Goal: Check status: Check status

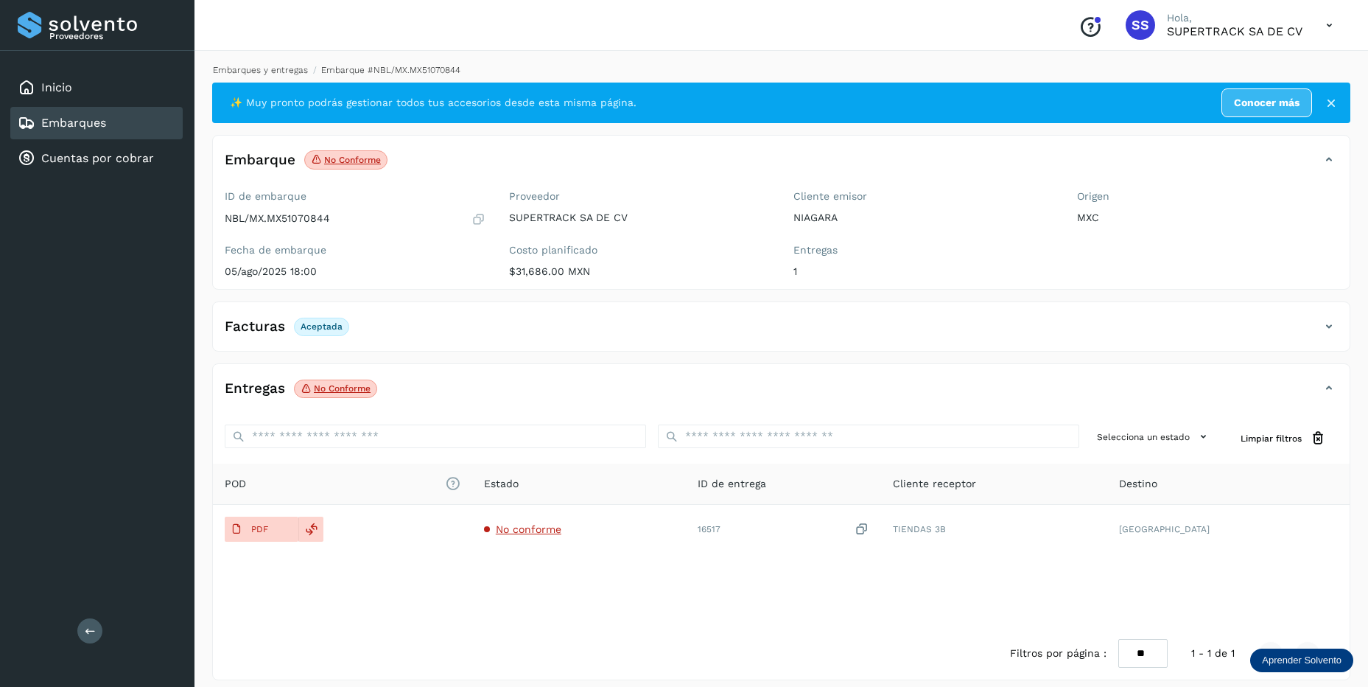
click at [268, 71] on link "Embarques y entregas" at bounding box center [260, 70] width 95 height 10
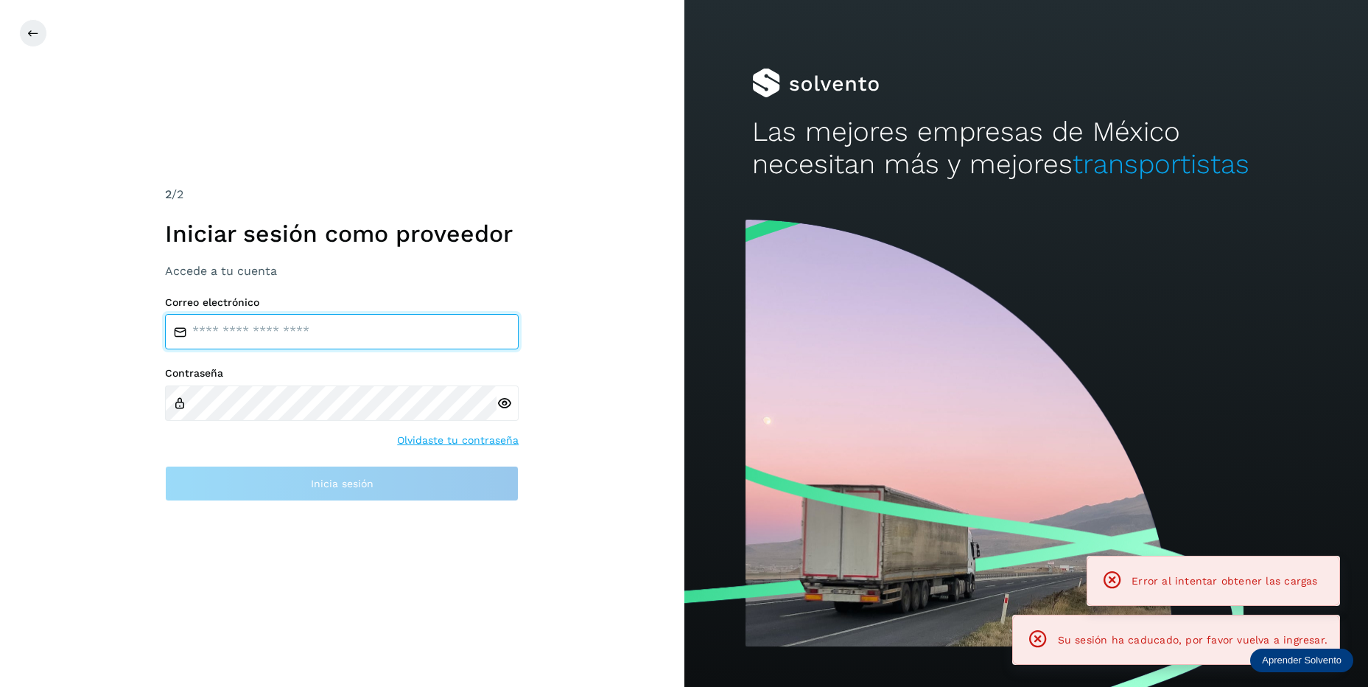
type input "**********"
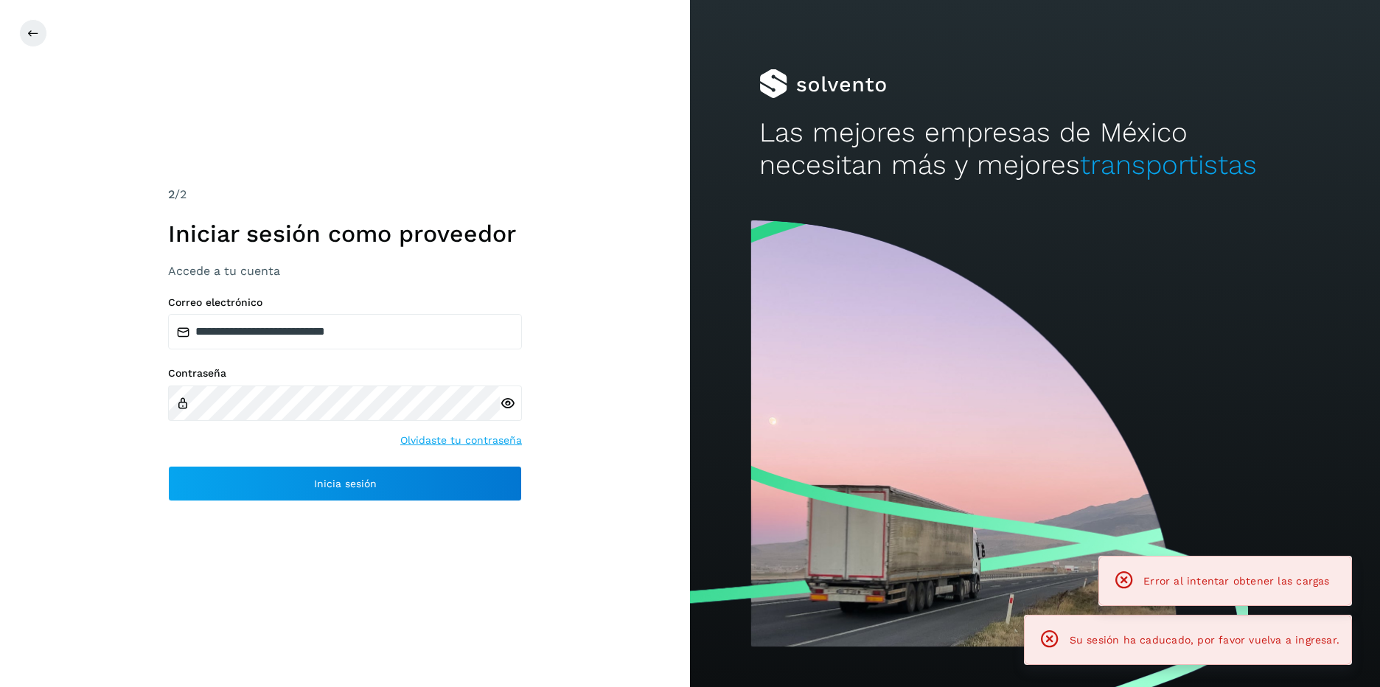
drag, startPoint x: 344, startPoint y: 124, endPoint x: 234, endPoint y: 147, distance: 112.3
click at [205, 119] on div "**********" at bounding box center [345, 343] width 690 height 687
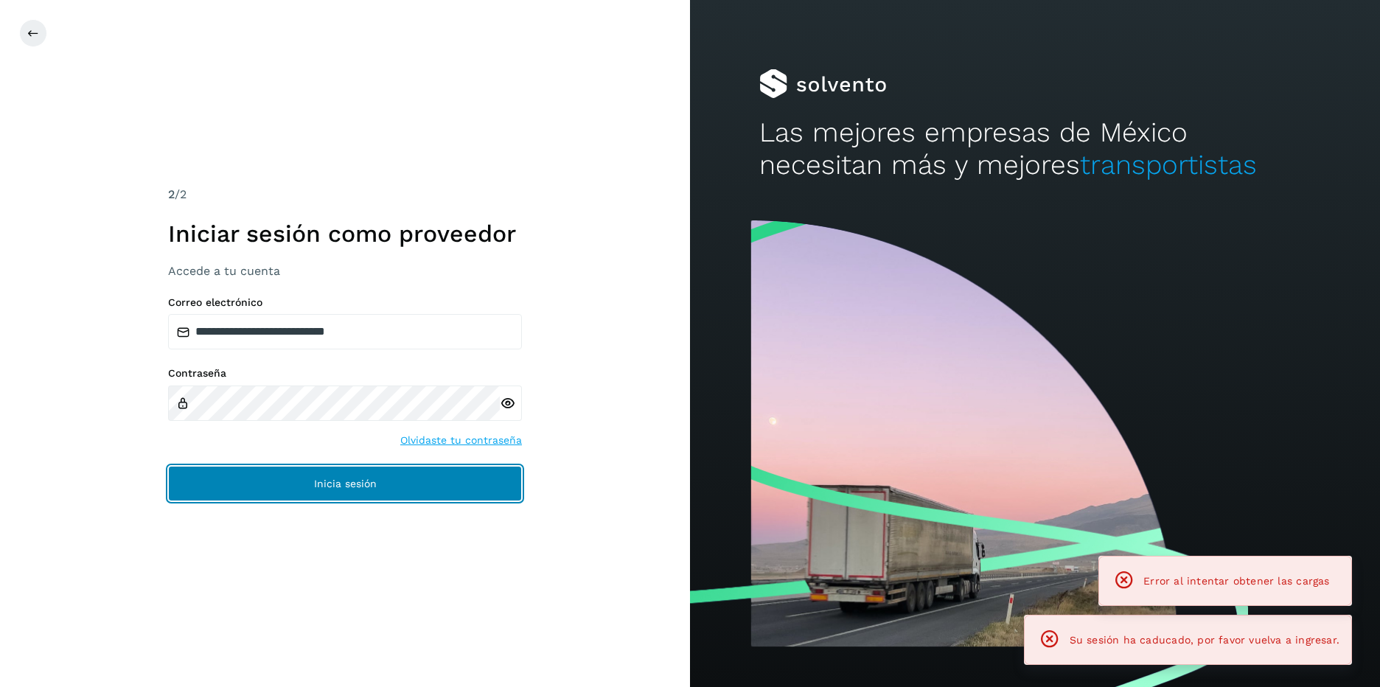
click at [312, 486] on button "Inicia sesión" at bounding box center [345, 483] width 354 height 35
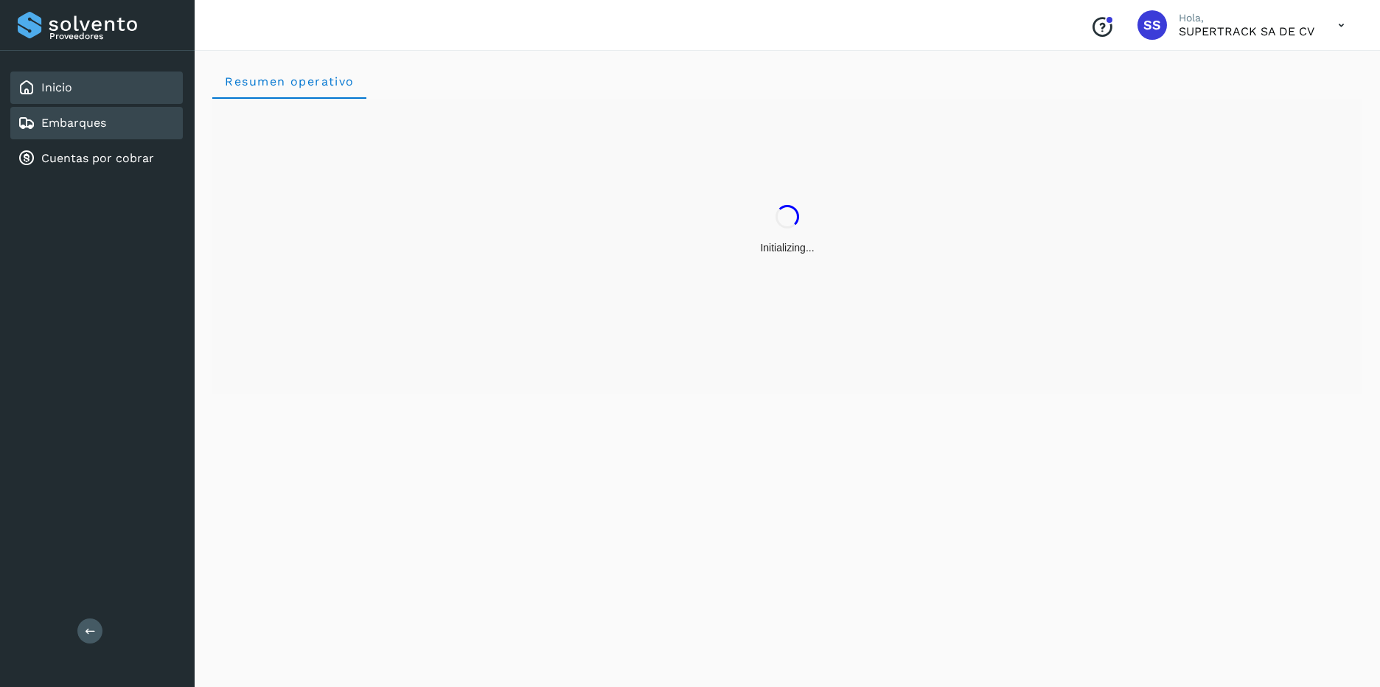
click at [111, 117] on div "Embarques" at bounding box center [96, 123] width 172 height 32
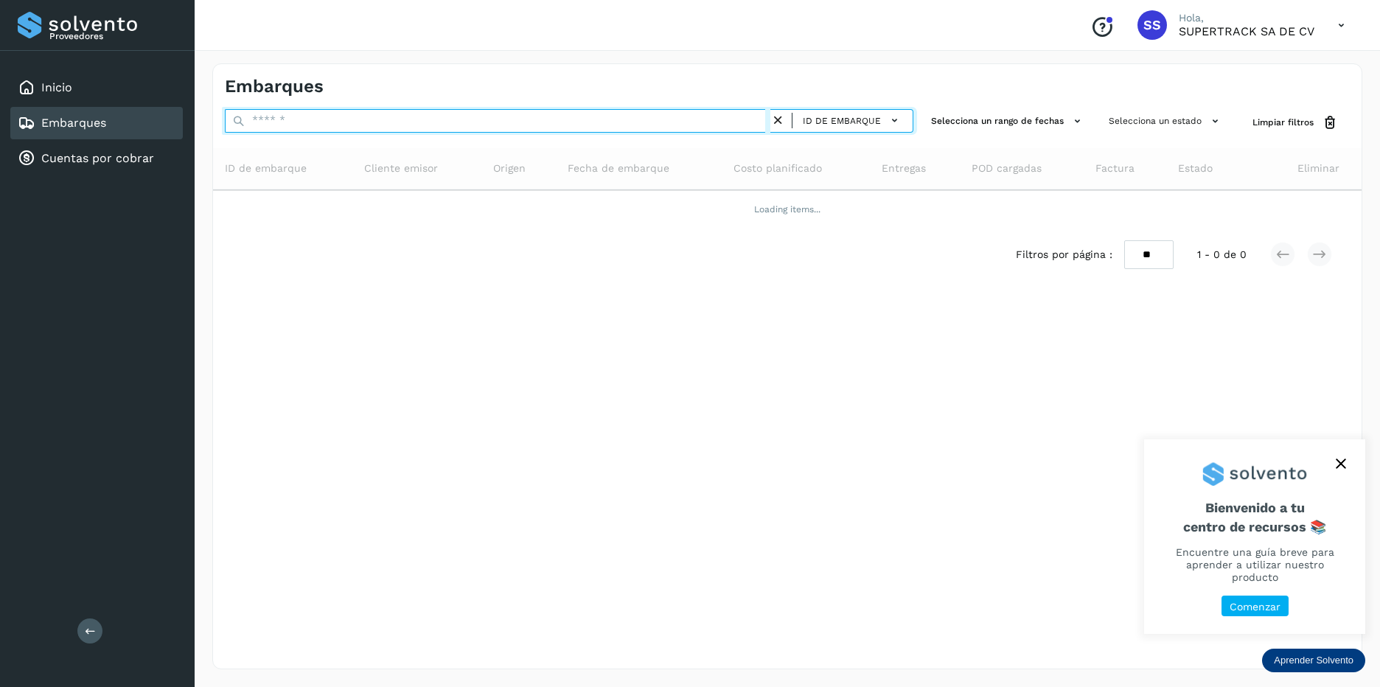
click at [332, 127] on input "text" at bounding box center [497, 121] width 545 height 24
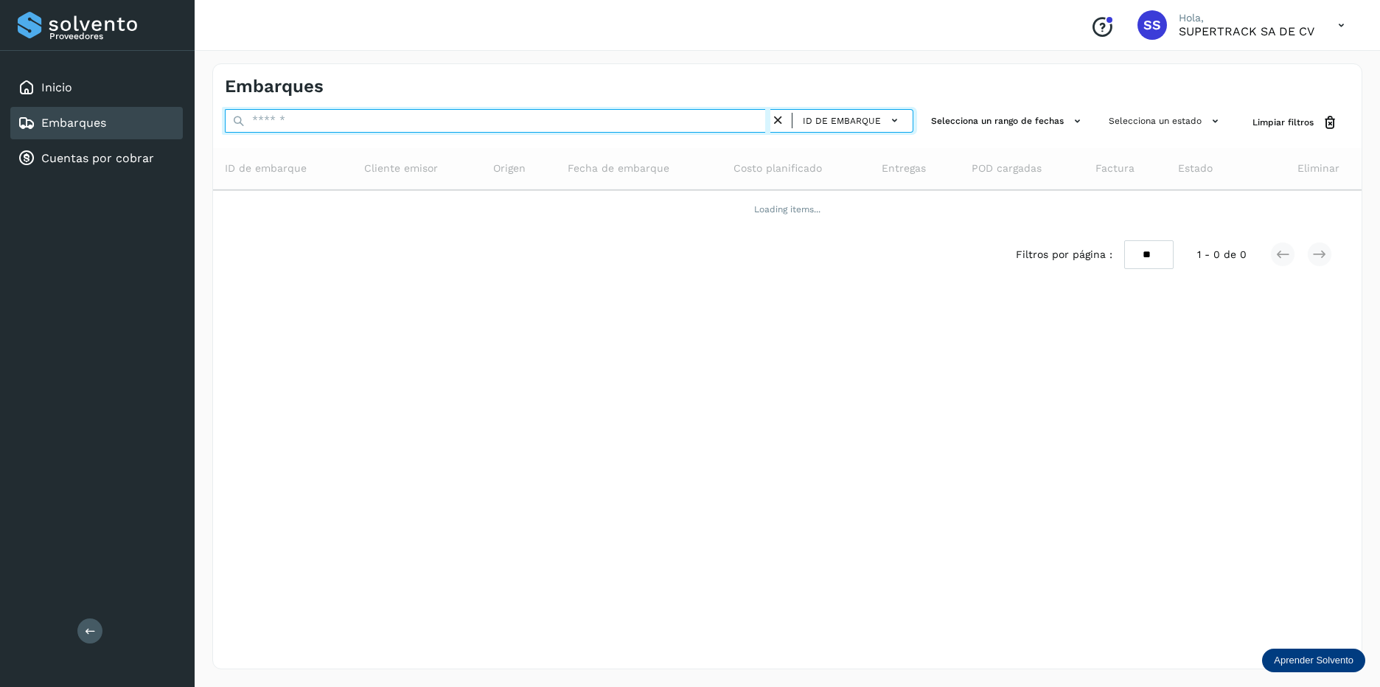
click at [351, 119] on input "text" at bounding box center [497, 121] width 545 height 24
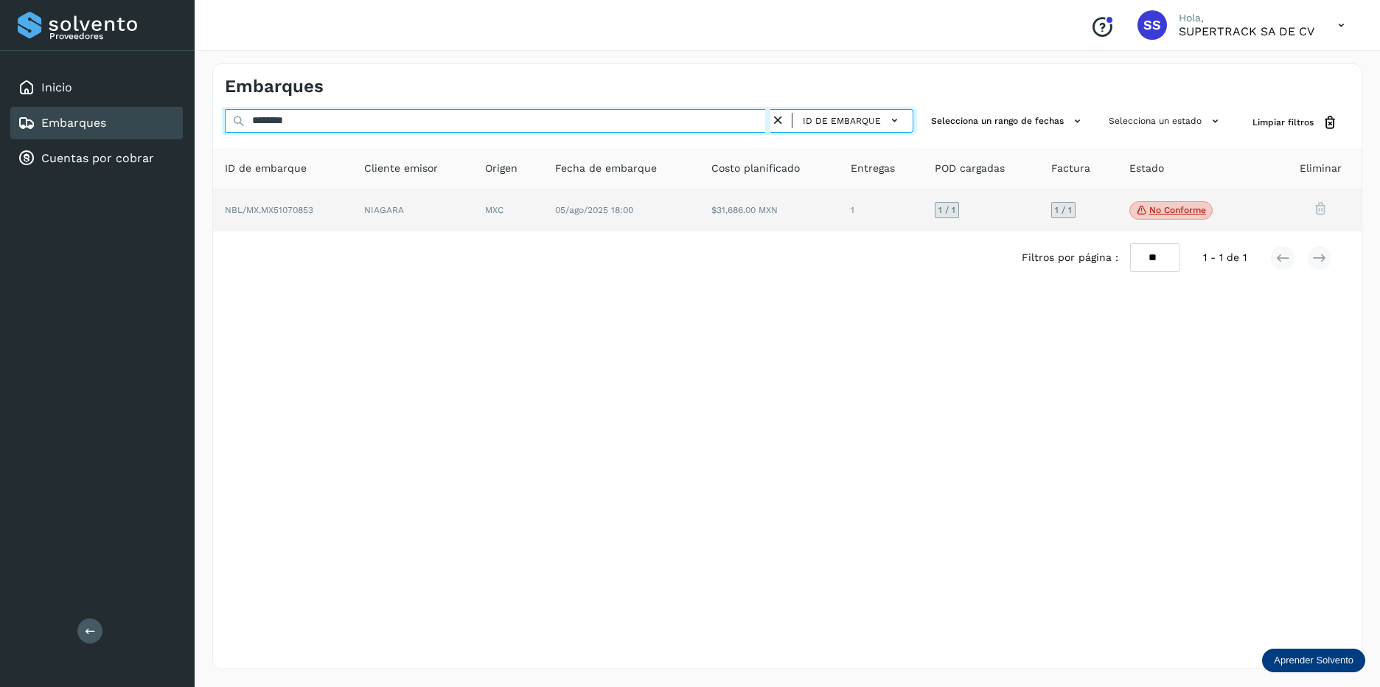
type input "********"
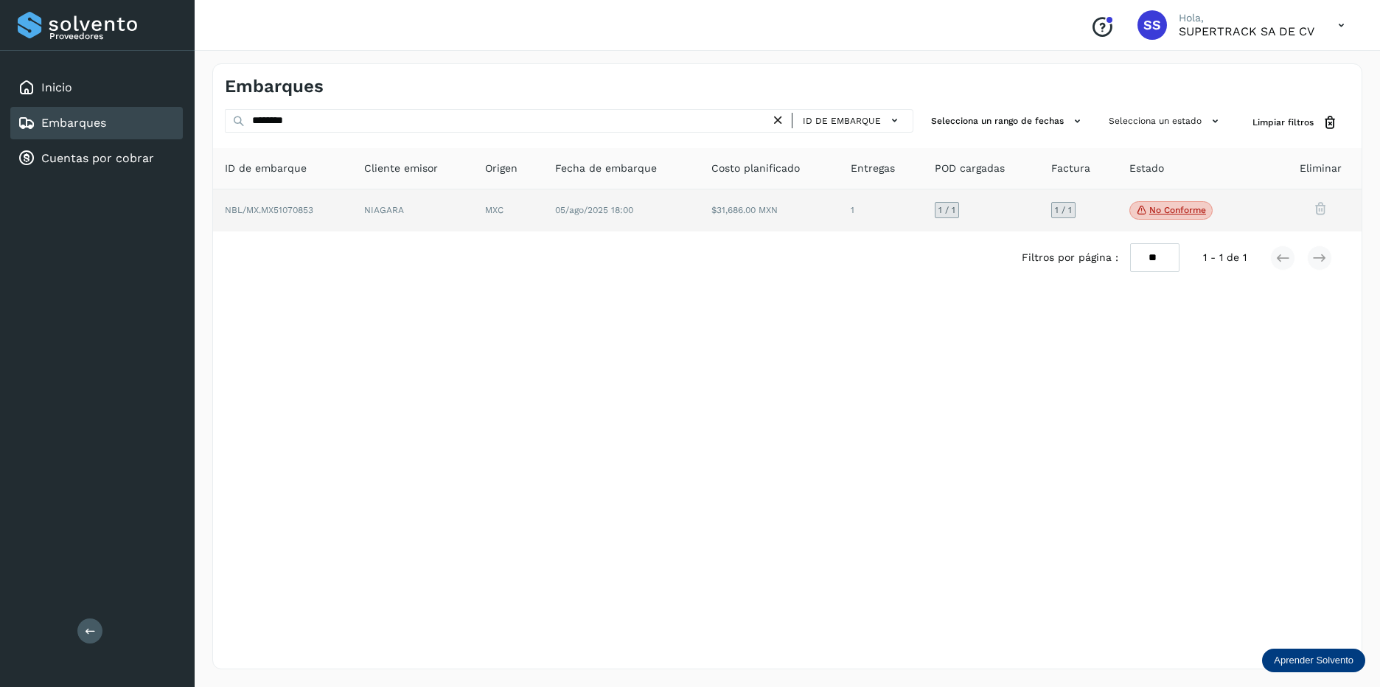
click at [699, 214] on td "05/ago/2025 18:00" at bounding box center [768, 210] width 139 height 43
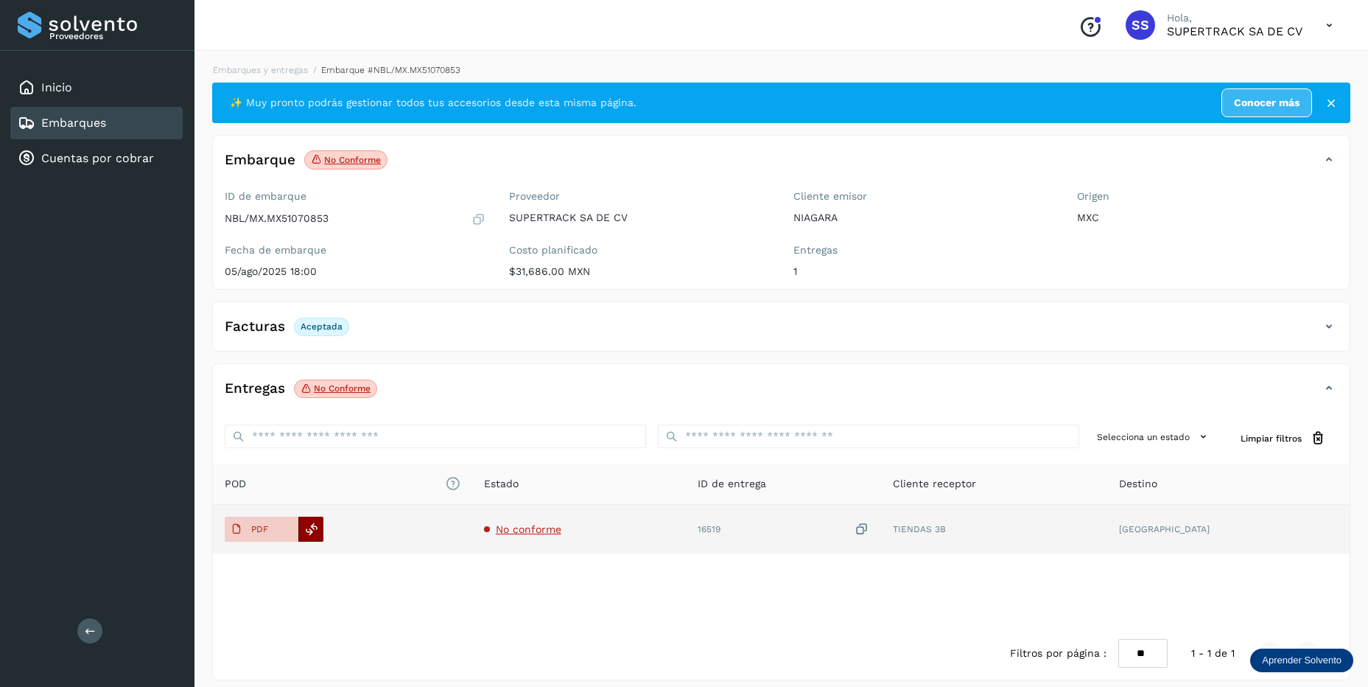
click at [312, 526] on icon at bounding box center [311, 528] width 13 height 13
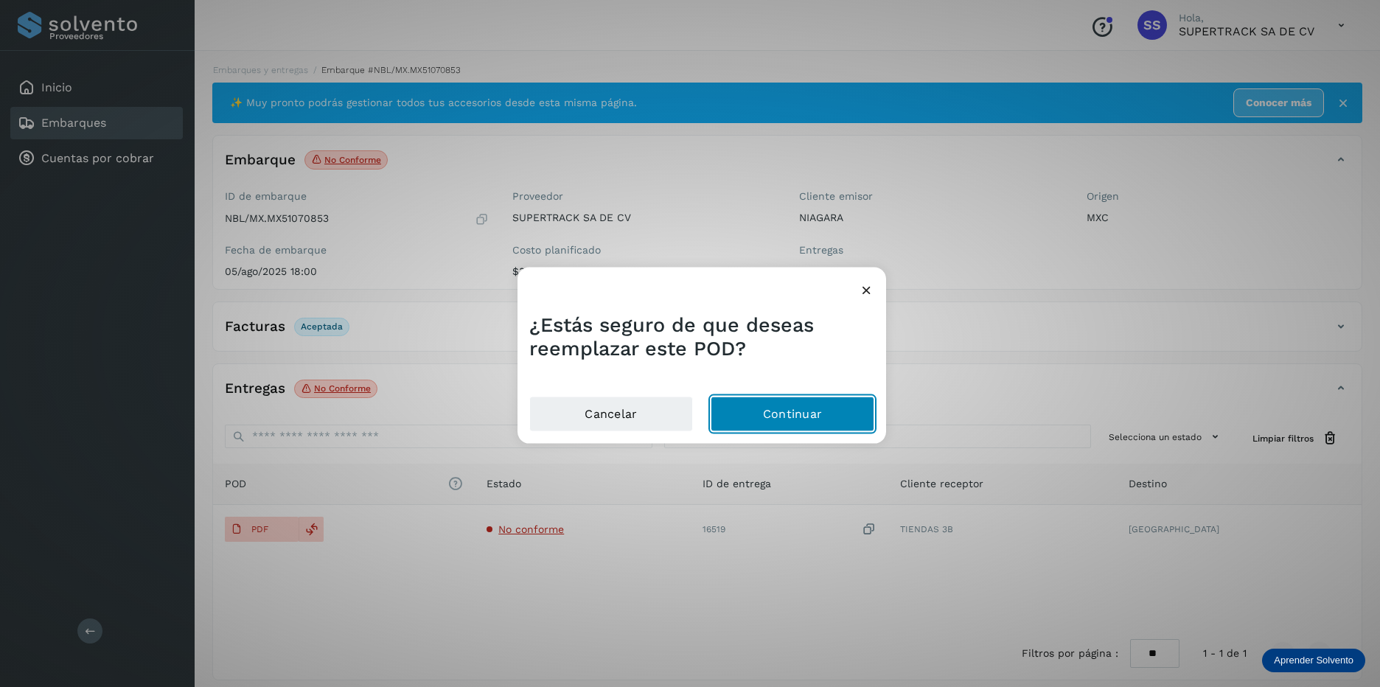
click at [779, 426] on button "Continuar" at bounding box center [792, 413] width 164 height 35
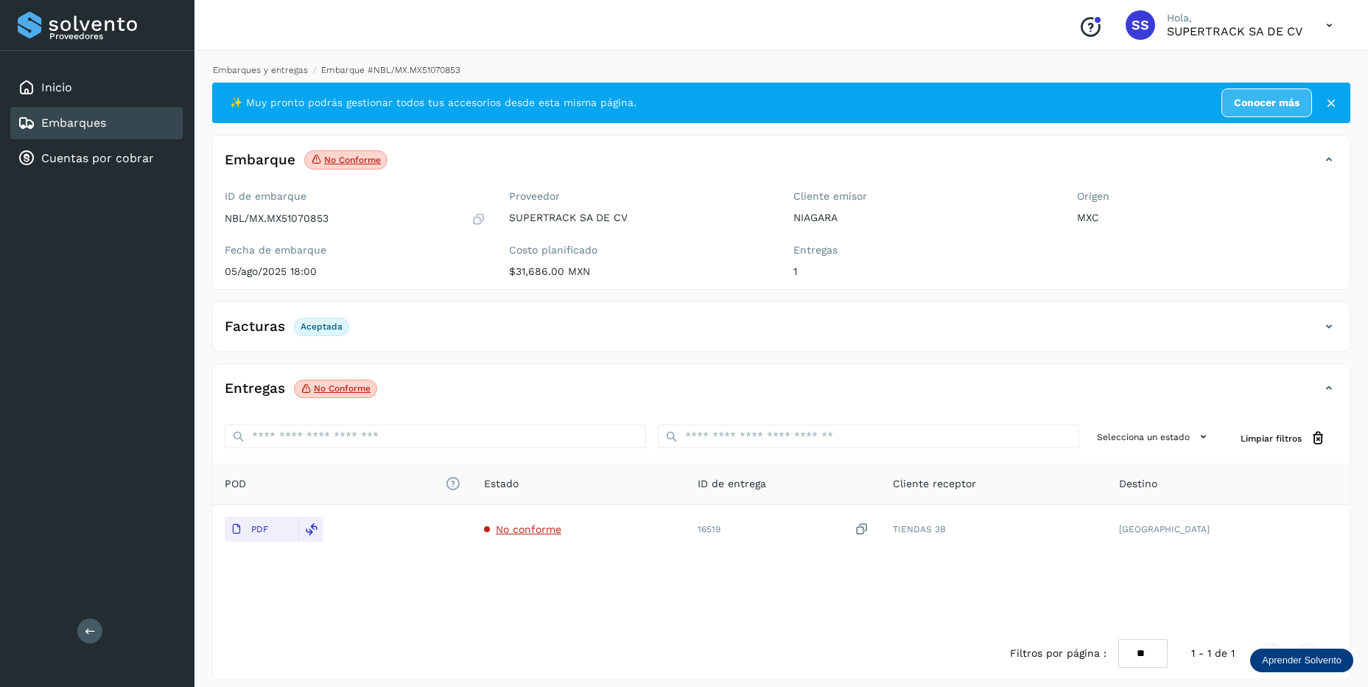
click at [261, 66] on link "Embarques y entregas" at bounding box center [260, 70] width 95 height 10
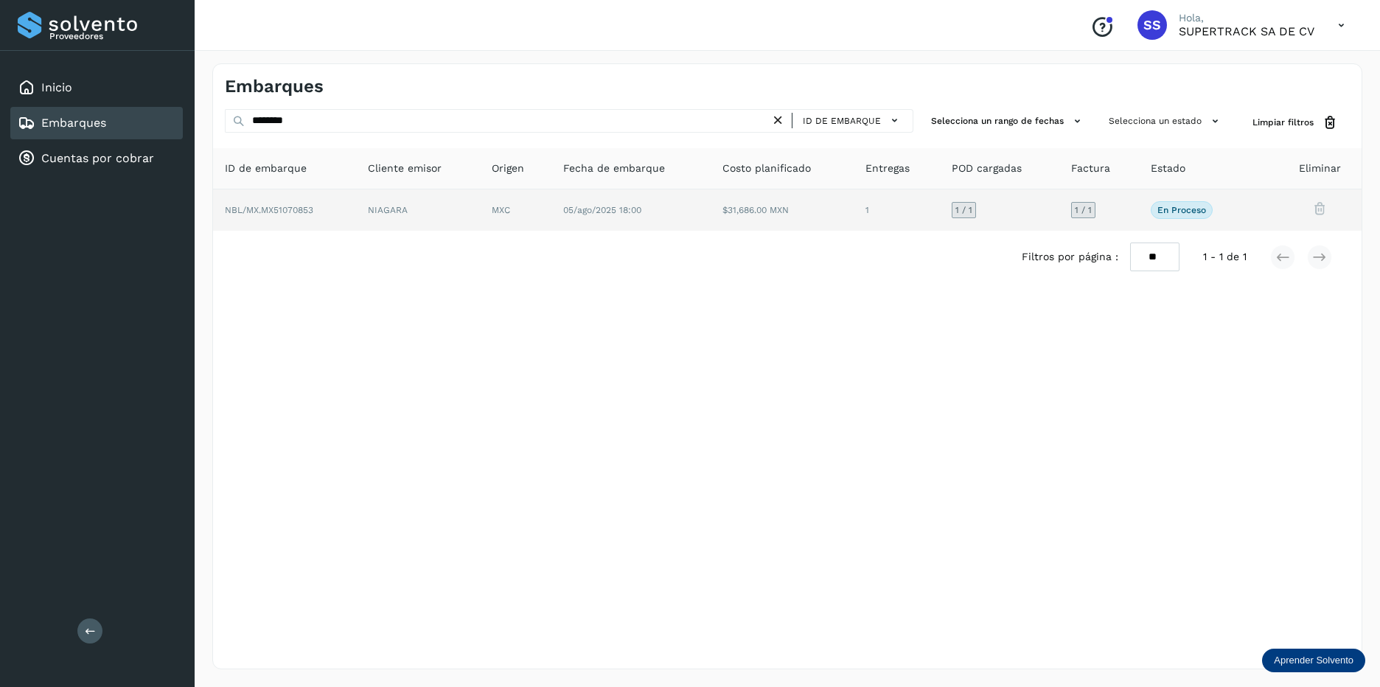
click at [356, 208] on td "NBL/MX.MX51070853" at bounding box center [418, 209] width 124 height 41
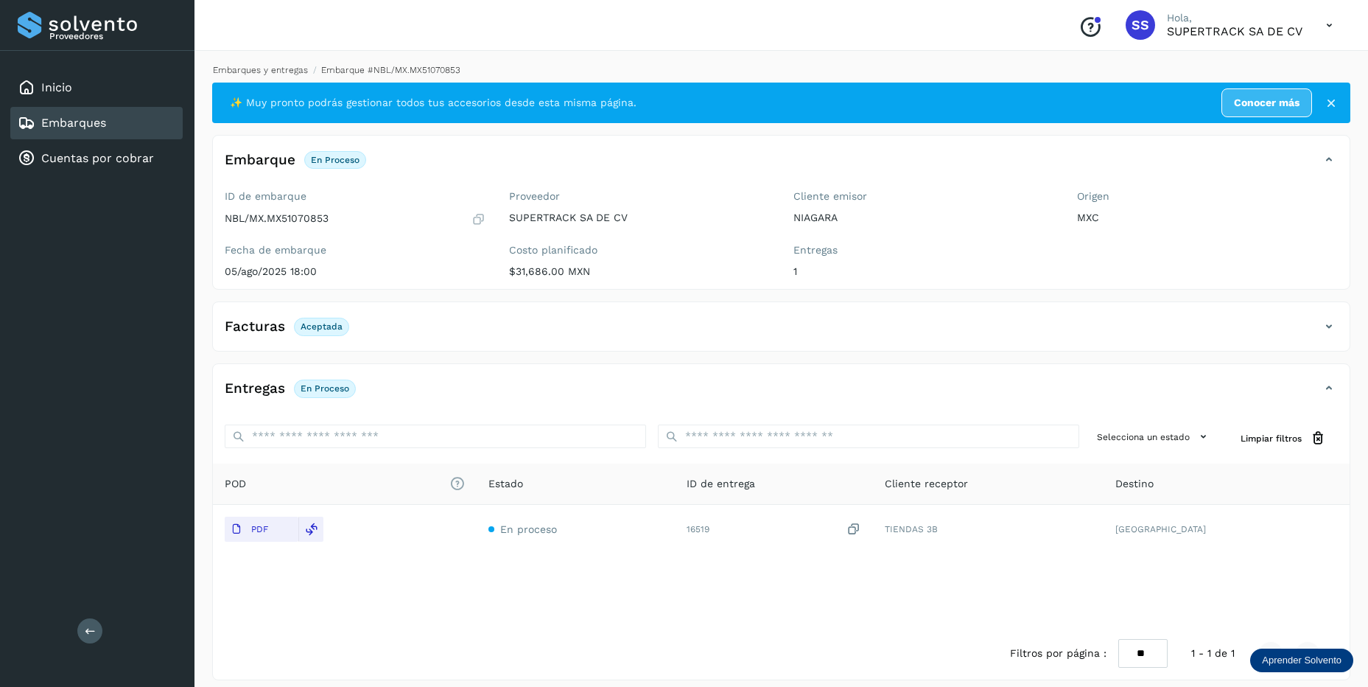
click at [250, 73] on link "Embarques y entregas" at bounding box center [260, 70] width 95 height 10
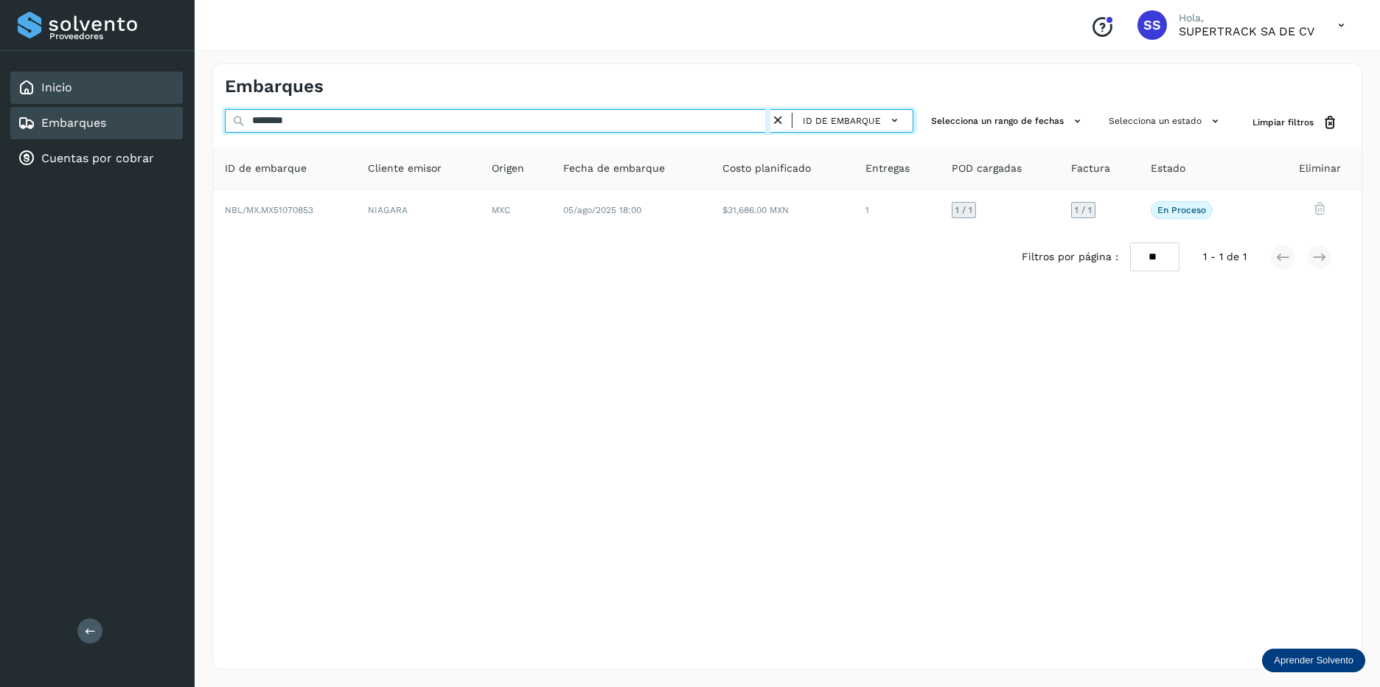
drag, startPoint x: 323, startPoint y: 115, endPoint x: 133, endPoint y: 88, distance: 192.0
click at [133, 88] on div "Proveedores Inicio Embarques Cuentas por cobrar Salir Conoce nuestros beneficio…" at bounding box center [690, 343] width 1380 height 687
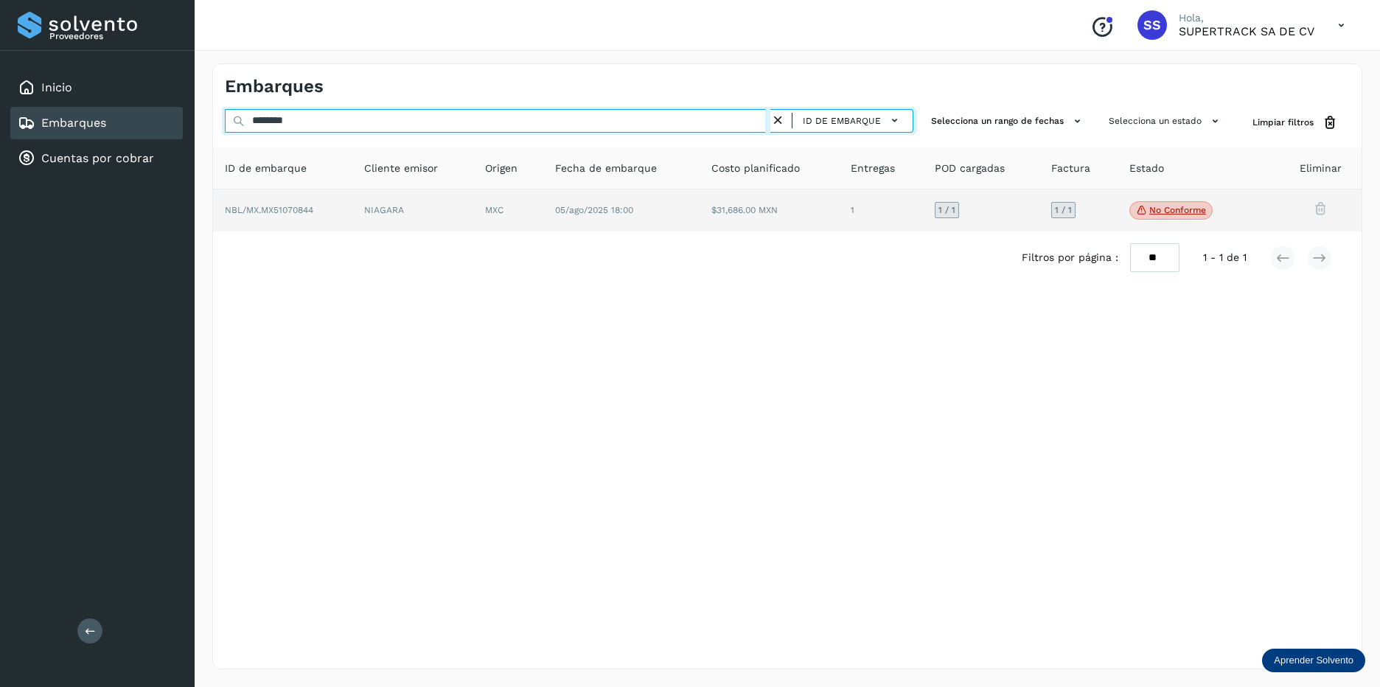
type input "********"
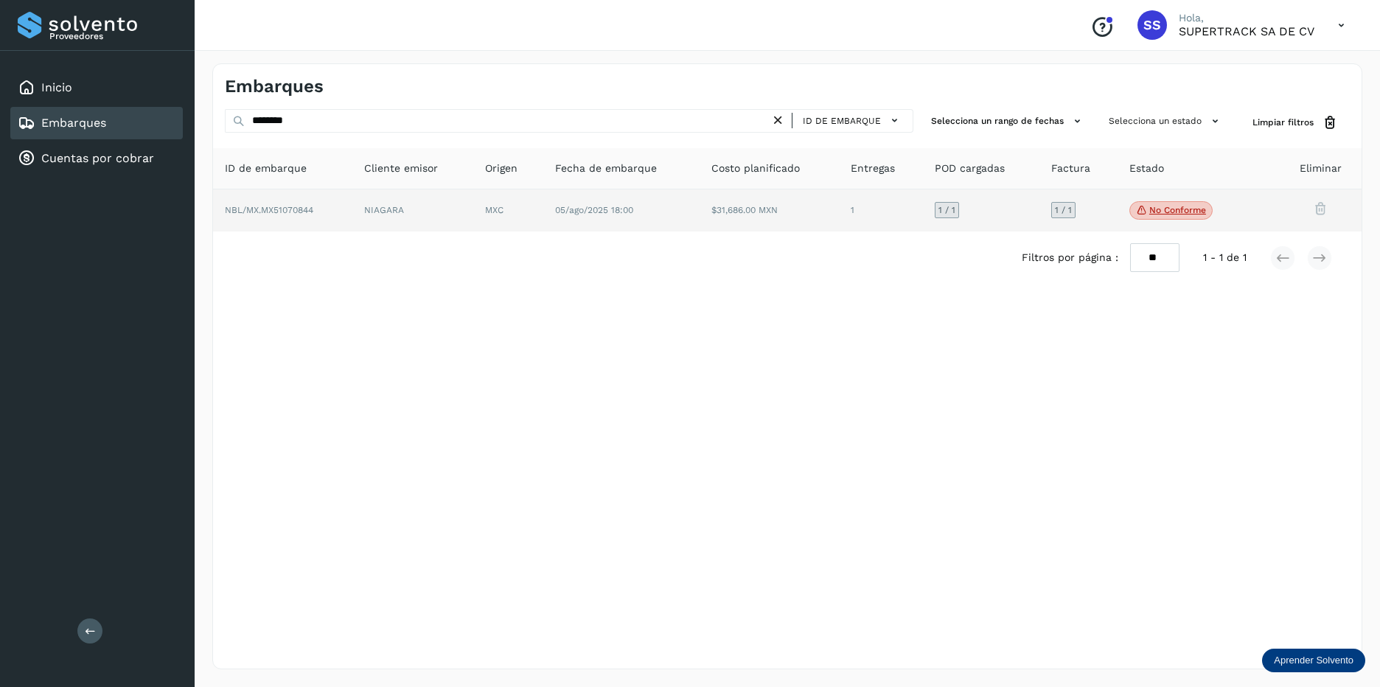
click at [699, 220] on td "05/ago/2025 18:00" at bounding box center [768, 210] width 139 height 43
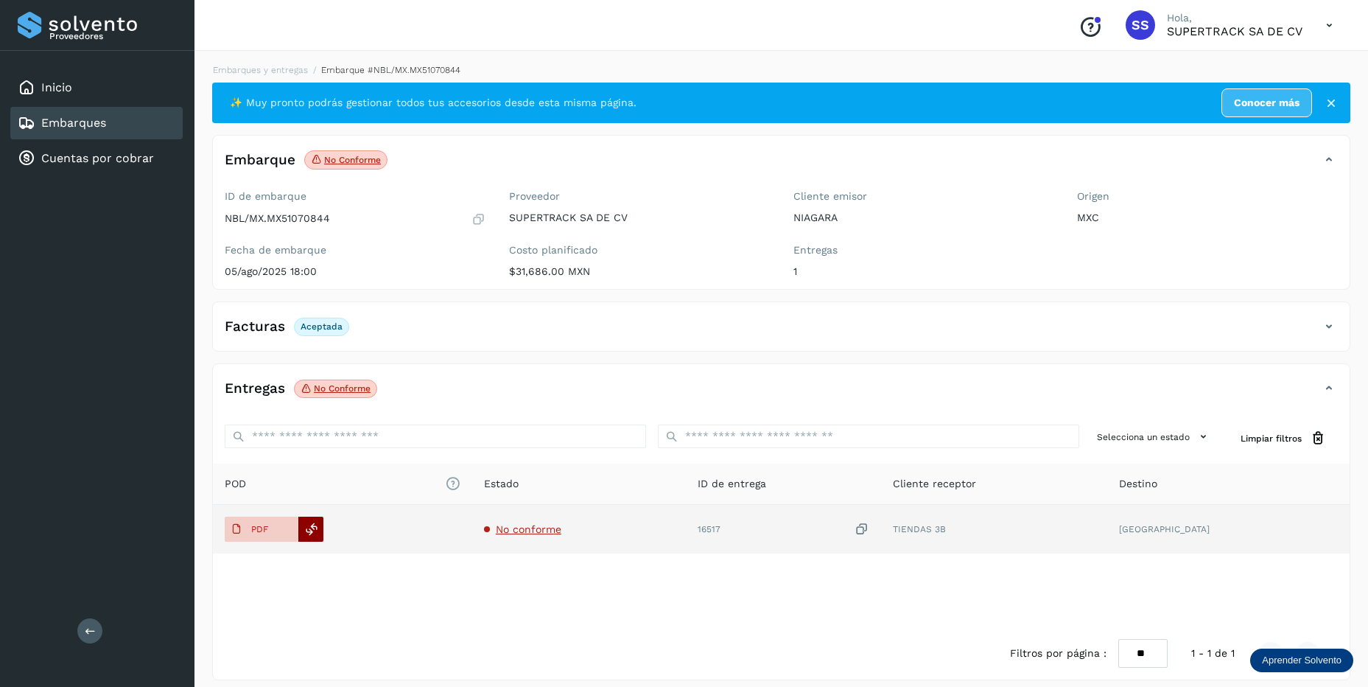
click at [310, 528] on icon at bounding box center [311, 528] width 13 height 13
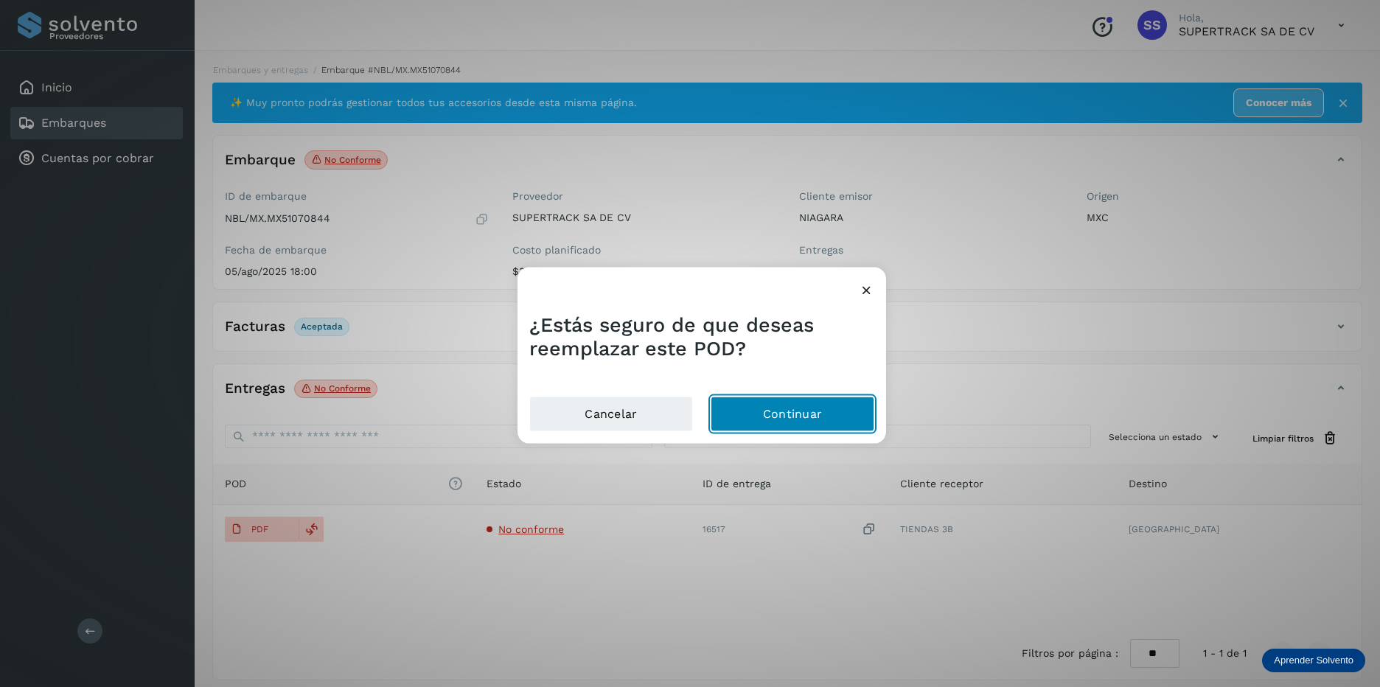
click at [855, 408] on button "Continuar" at bounding box center [792, 413] width 164 height 35
